Goal: Task Accomplishment & Management: Manage account settings

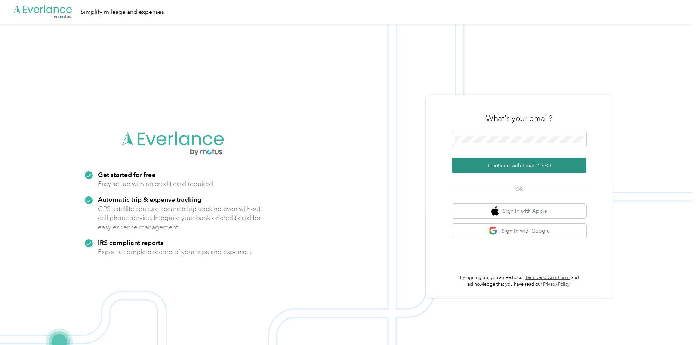
click at [494, 166] on button "Continue with Email / SSO" at bounding box center [519, 166] width 135 height 16
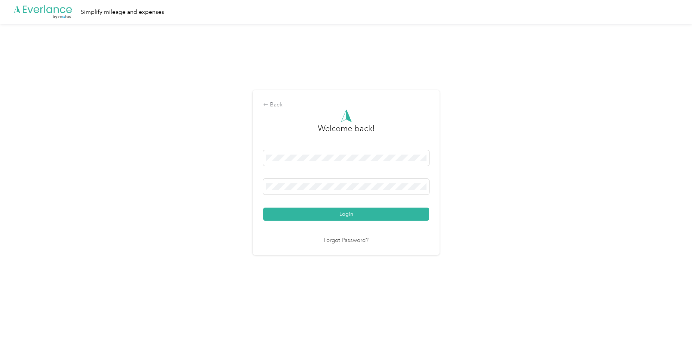
click at [261, 191] on div "Back Welcome back! Login Forgot Password?" at bounding box center [346, 172] width 187 height 165
click at [263, 208] on button "Login" at bounding box center [346, 214] width 166 height 13
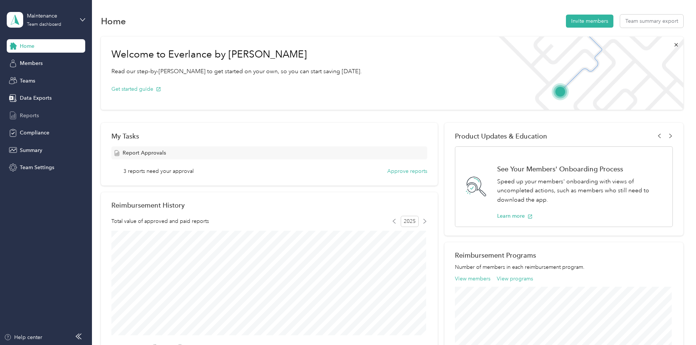
click at [28, 115] on span "Reports" at bounding box center [29, 116] width 19 height 8
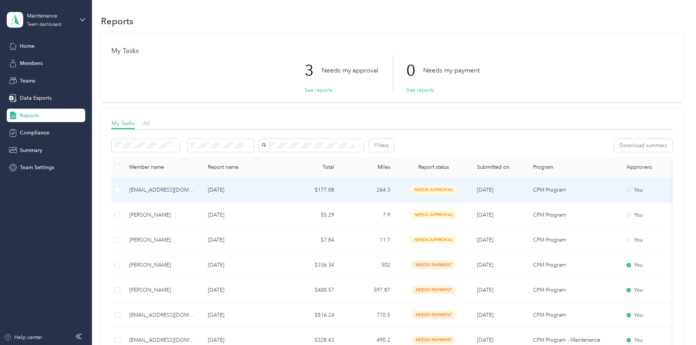
click at [424, 190] on span "needs approval" at bounding box center [433, 190] width 47 height 9
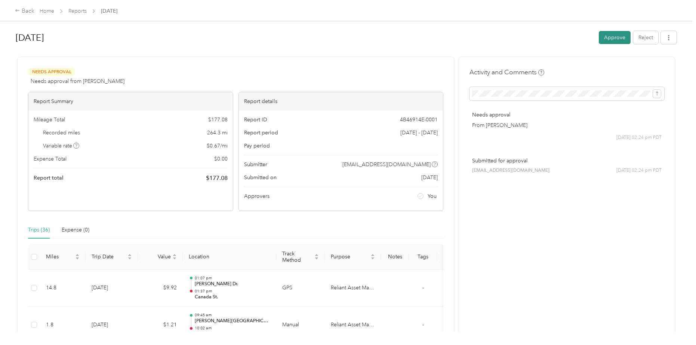
click at [611, 36] on button "Approve" at bounding box center [615, 37] width 32 height 13
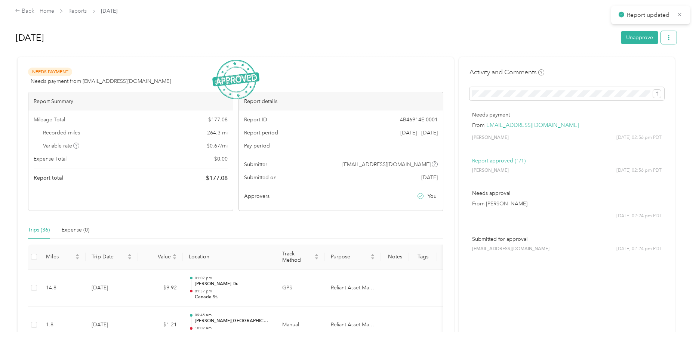
click at [667, 38] on icon "button" at bounding box center [668, 37] width 5 height 5
click at [630, 65] on icon at bounding box center [627, 64] width 5 height 5
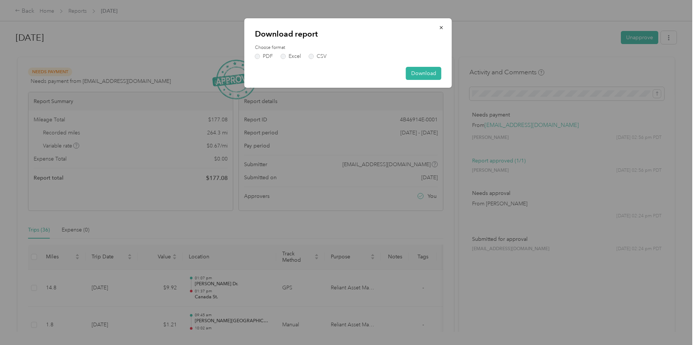
click at [253, 57] on div "Download report Choose format PDF Excel CSV Download" at bounding box center [347, 53] width 207 height 70
click at [256, 57] on label "PDF" at bounding box center [264, 56] width 18 height 5
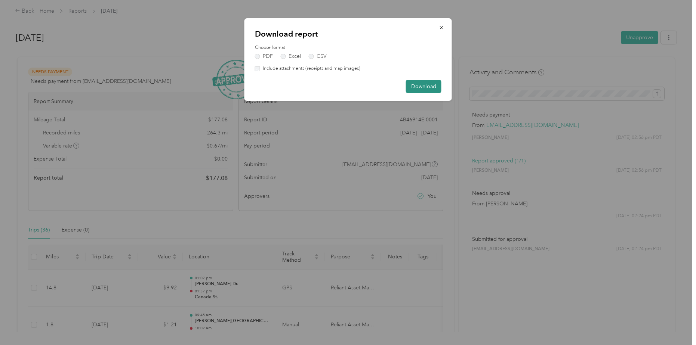
click at [423, 88] on button "Download" at bounding box center [424, 86] width 36 height 13
